Goal: Check status: Check status

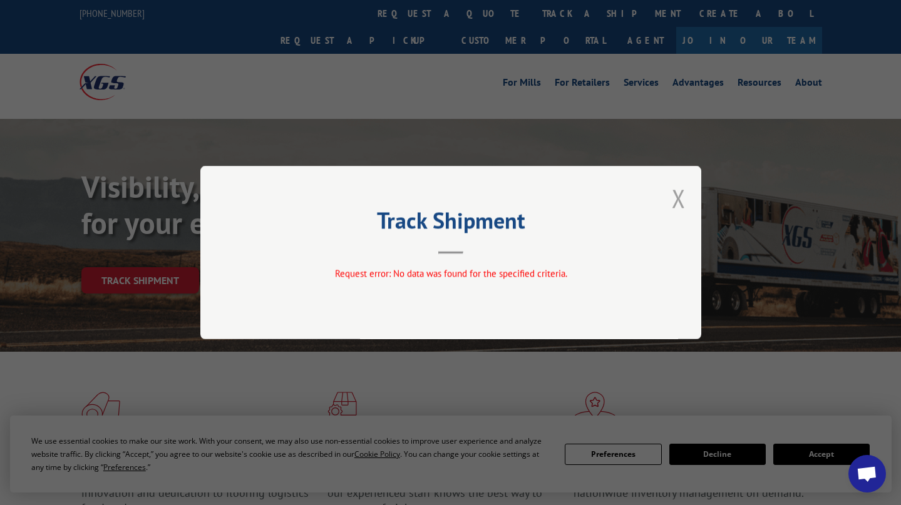
click at [682, 193] on button "Close modal" at bounding box center [679, 198] width 14 height 33
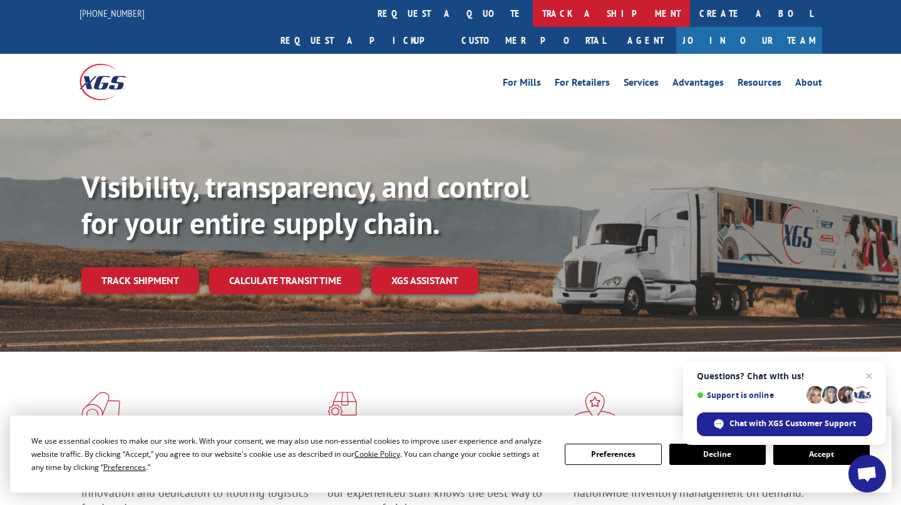
click at [533, 17] on link "track a shipment" at bounding box center [611, 13] width 157 height 27
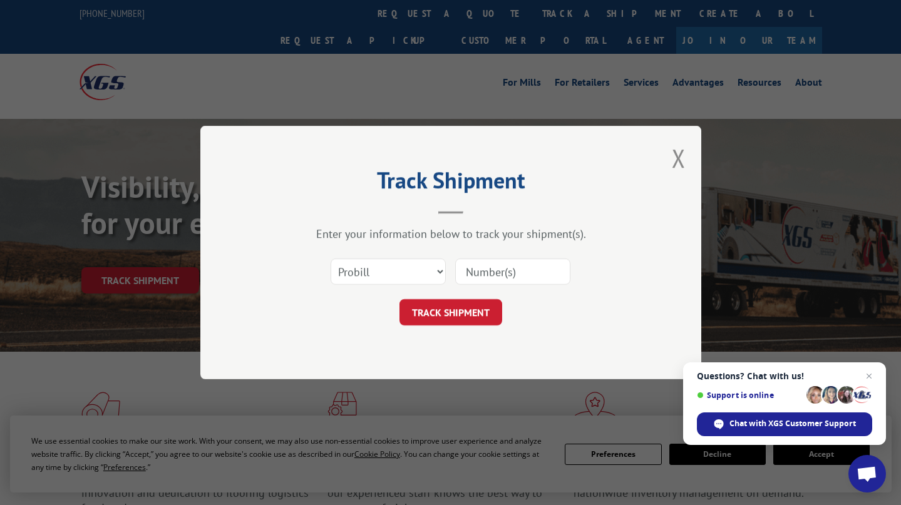
click at [490, 271] on input at bounding box center [512, 272] width 115 height 26
click at [515, 274] on input at bounding box center [512, 272] width 115 height 26
paste input "39476059"
type input "39476059"
click at [433, 314] on button "TRACK SHIPMENT" at bounding box center [450, 312] width 103 height 26
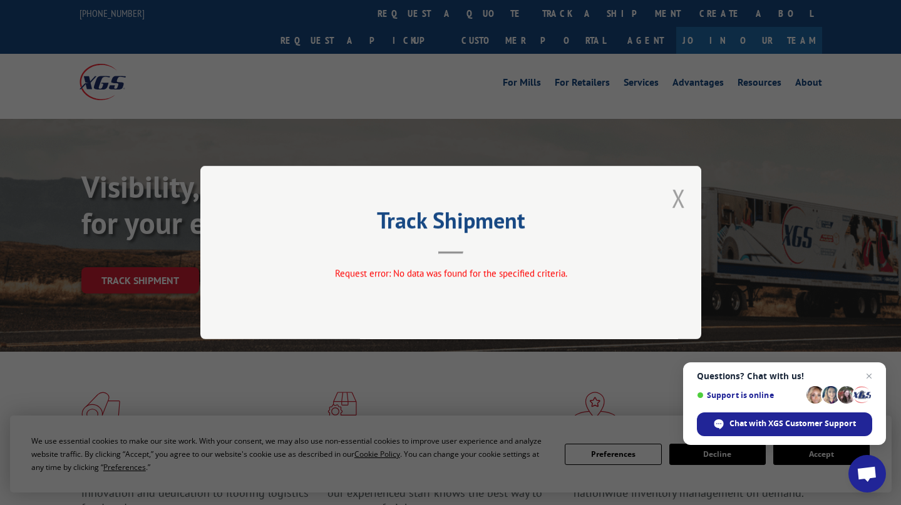
click at [674, 200] on button "Close modal" at bounding box center [679, 198] width 14 height 33
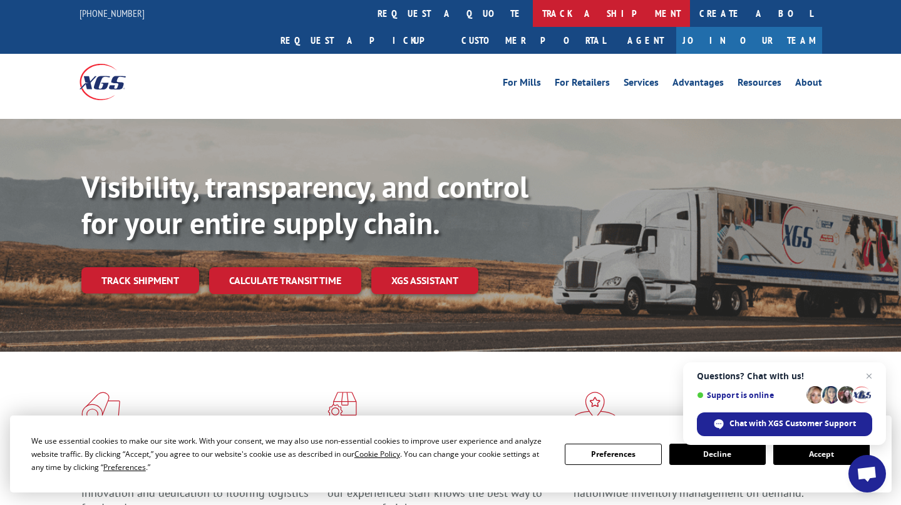
click at [533, 13] on link "track a shipment" at bounding box center [611, 13] width 157 height 27
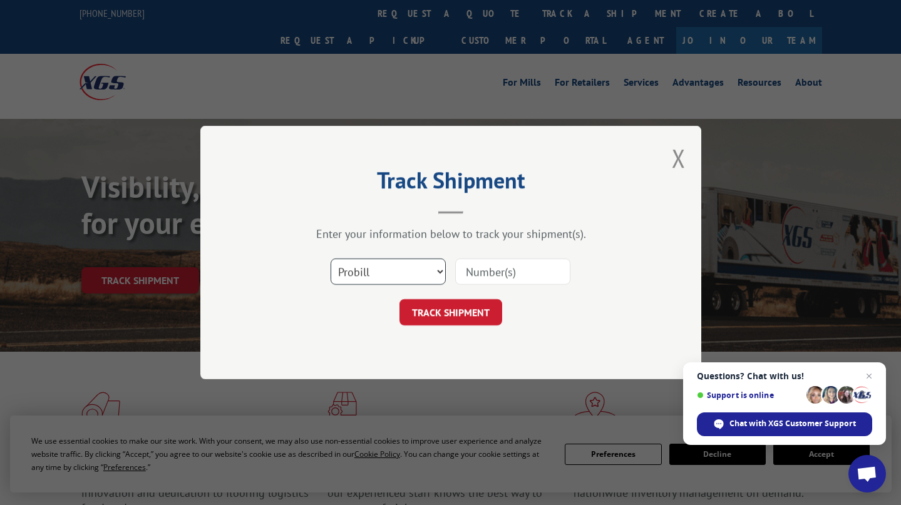
click at [364, 264] on select "Select category... Probill BOL PO" at bounding box center [388, 272] width 115 height 26
select select "bol"
click at [331, 259] on select "Select category... Probill BOL PO" at bounding box center [388, 272] width 115 height 26
click at [474, 273] on input at bounding box center [512, 272] width 115 height 26
paste input "39476059"
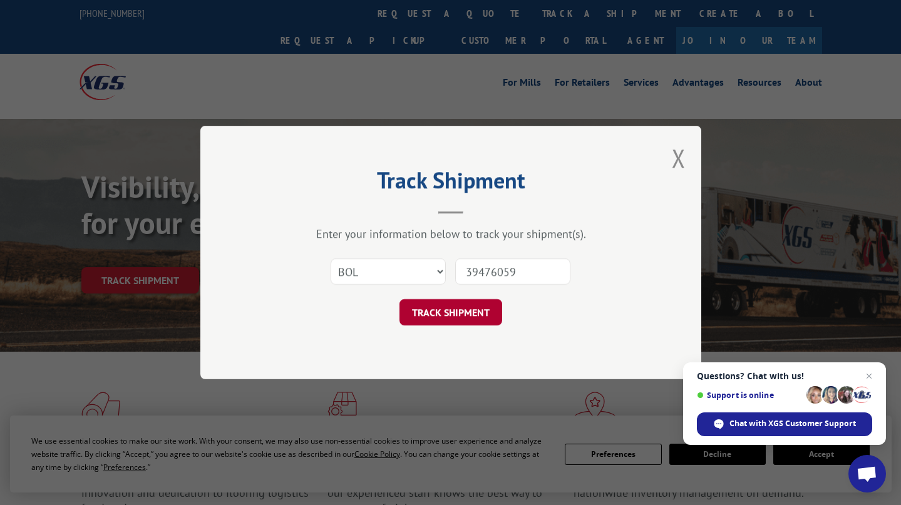
type input "39476059"
click at [456, 310] on button "TRACK SHIPMENT" at bounding box center [450, 312] width 103 height 26
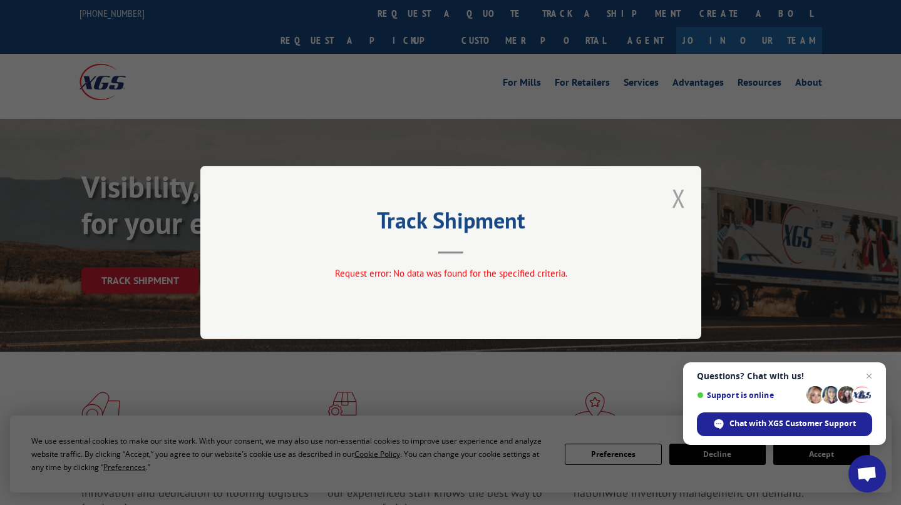
click at [678, 193] on button "Close modal" at bounding box center [679, 198] width 14 height 33
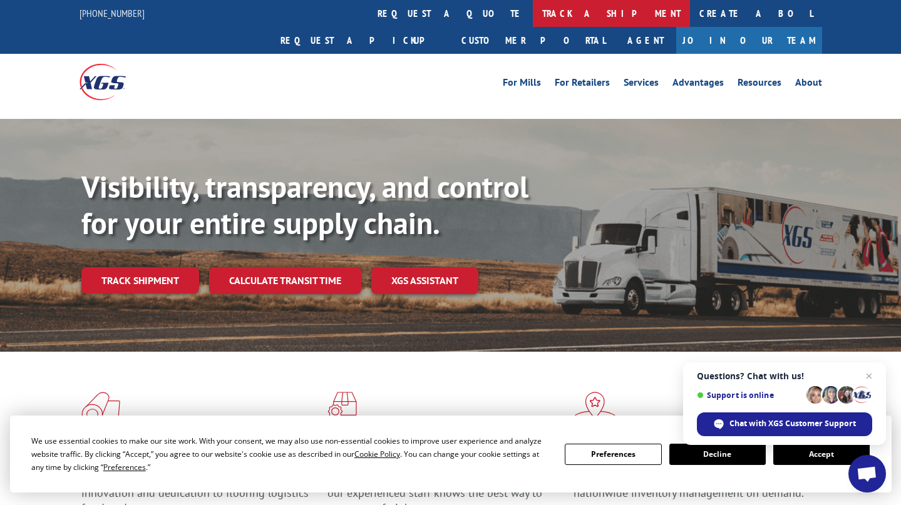
click at [533, 16] on link "track a shipment" at bounding box center [611, 13] width 157 height 27
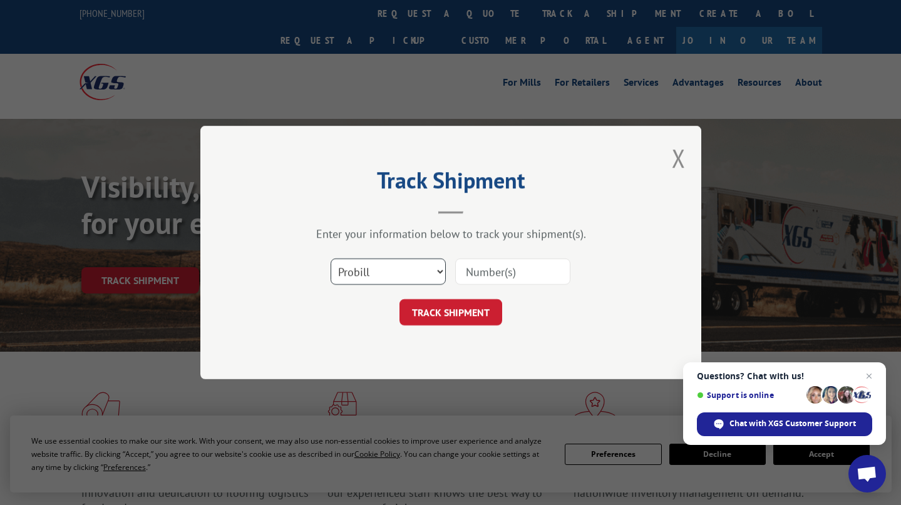
click at [360, 274] on select "Select category... Probill BOL PO" at bounding box center [388, 272] width 115 height 26
select select "po"
click at [331, 259] on select "Select category... Probill BOL PO" at bounding box center [388, 272] width 115 height 26
click at [474, 265] on input at bounding box center [512, 272] width 115 height 26
paste input "14850453"
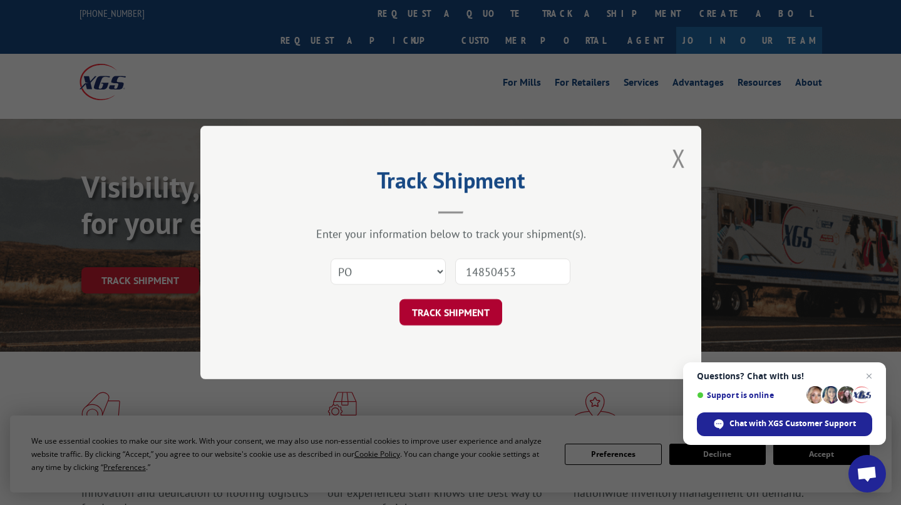
type input "14850453"
click at [439, 310] on button "TRACK SHIPMENT" at bounding box center [450, 312] width 103 height 26
